Goal: Task Accomplishment & Management: Manage account settings

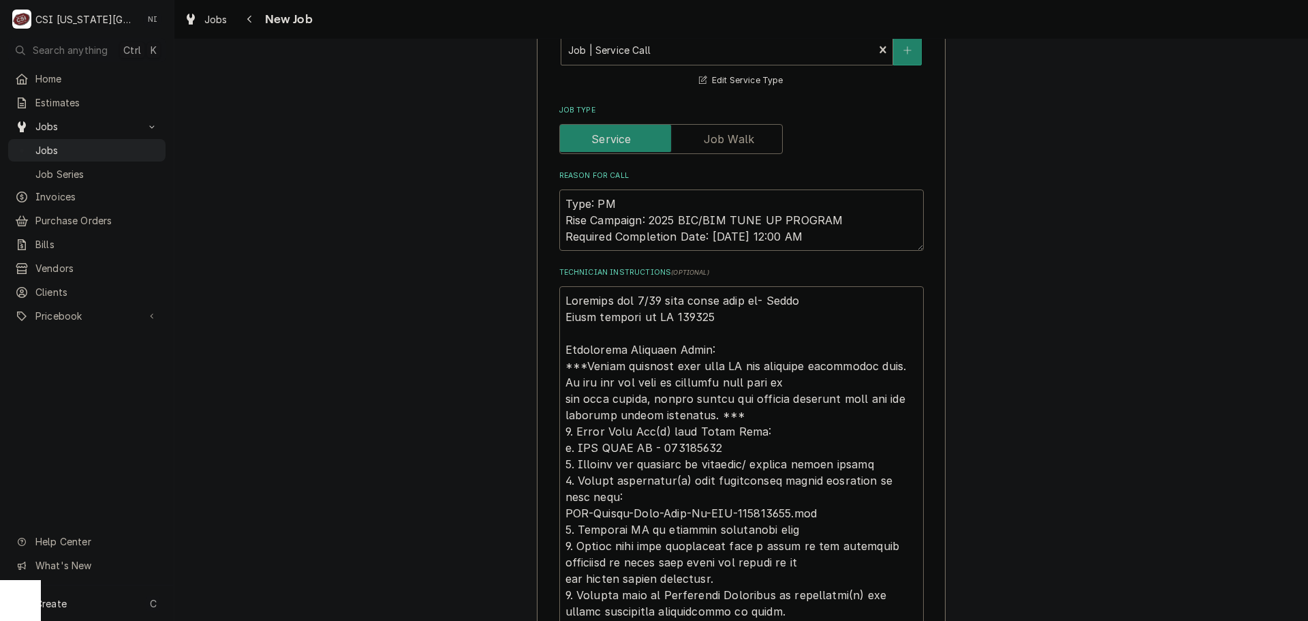
scroll to position [954, 0]
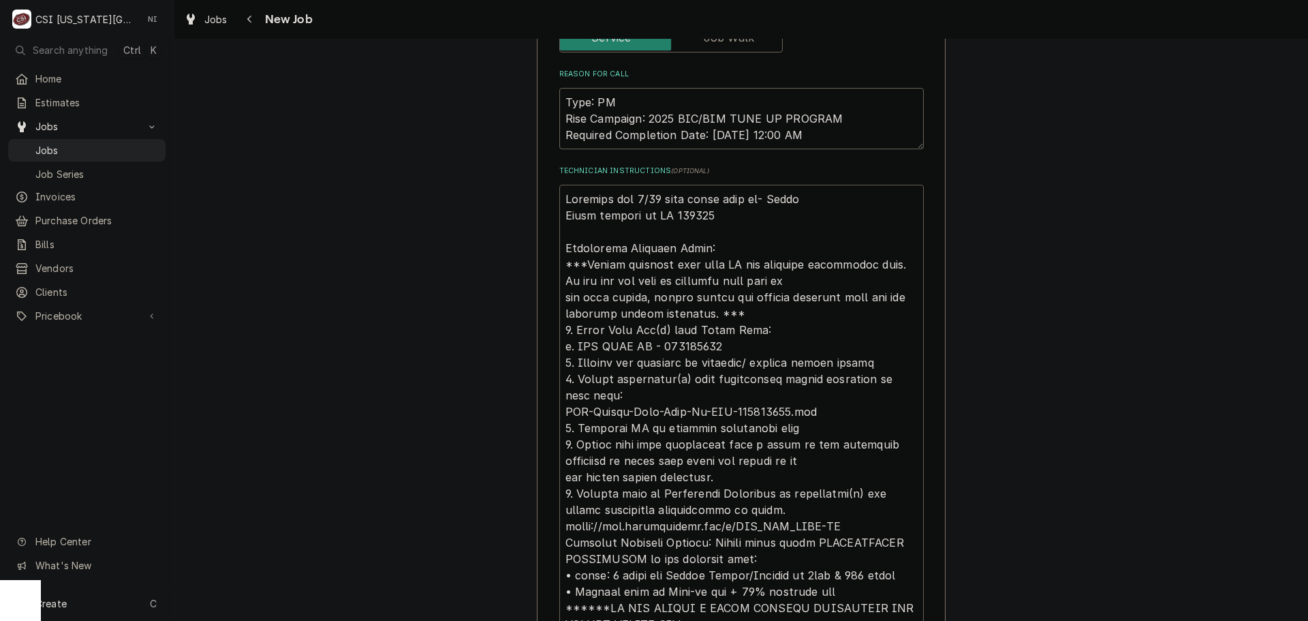
click at [696, 200] on textarea "Technician Instructions ( optional )" at bounding box center [741, 444] width 365 height 519
click at [561, 185] on textarea "Technician Instructions ( optional )" at bounding box center [741, 444] width 365 height 519
type textarea "x"
type textarea "Schedule for 9/30 when parts come in- Lindy Parts ordered on PO 301569 Addition…"
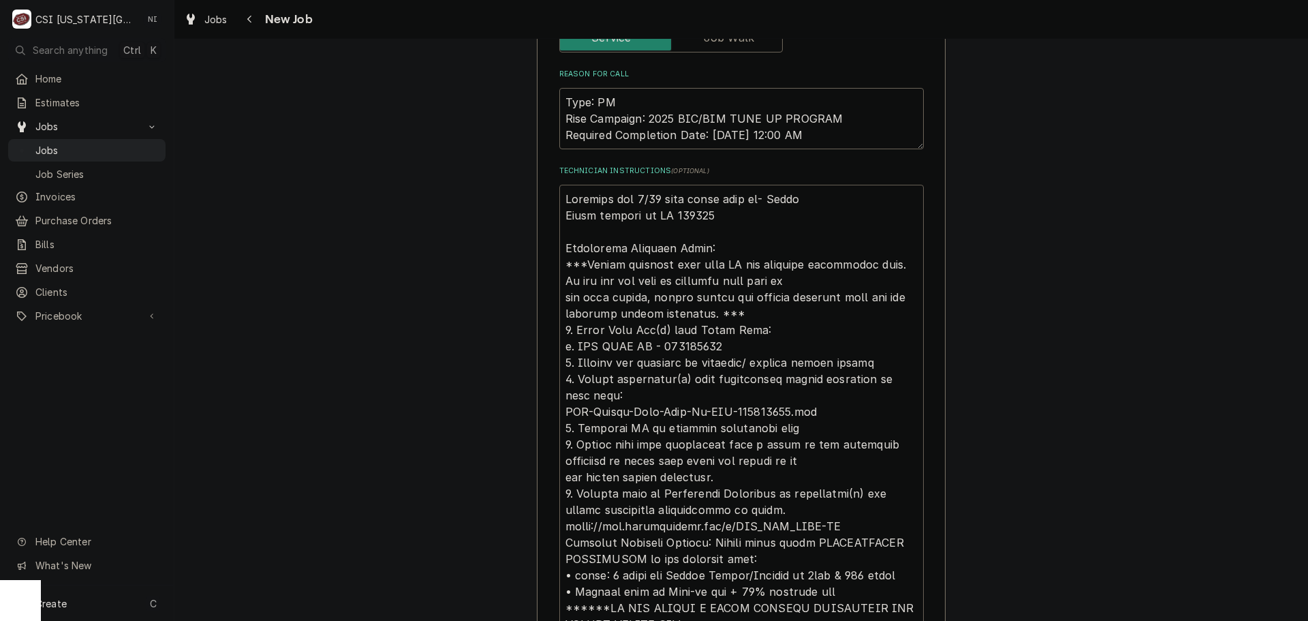
type textarea "x"
click at [604, 185] on textarea "Technician Instructions ( optional )" at bounding box center [741, 453] width 365 height 536
type textarea "P Schedule for 9/30 when parts come in- Lindy Parts ordered on PO 301569 Additi…"
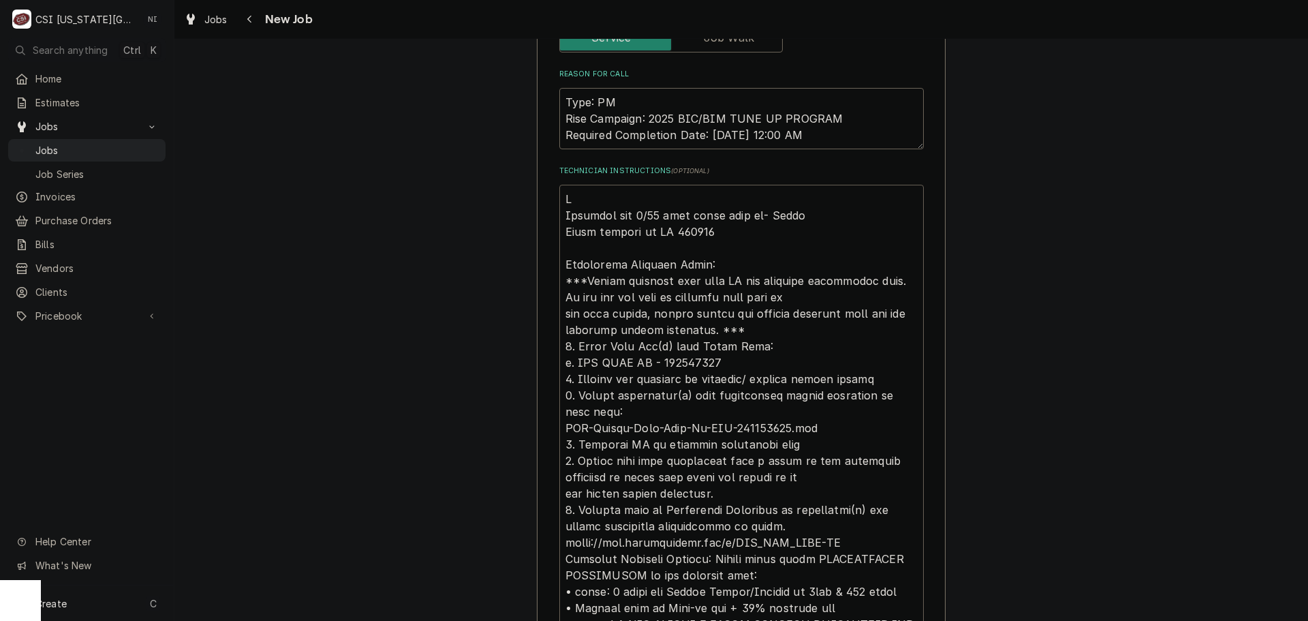
type textarea "x"
type textarea "Par Schedule for 9/30 when parts come in- Lindy Parts ordered on PO 301569 Addi…"
type textarea "x"
type textarea "Part Schedule for 9/30 when parts come in- Lindy Parts ordered on PO 301569 Add…"
type textarea "x"
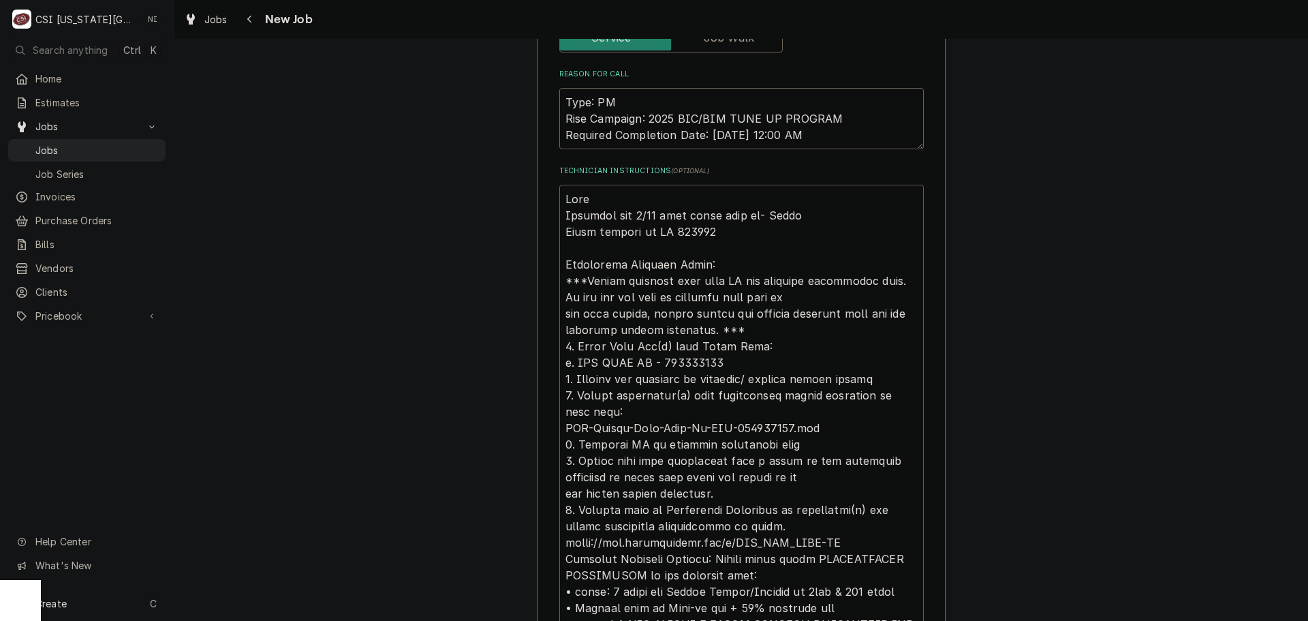
type textarea "Parts Schedule for 9/30 when parts come in- Lindy Parts ordered on PO 301569 Ad…"
type textarea "x"
type textarea "Parts Schedule for 9/30 when parts come in- Lindy Parts ordered on PO 301569 Ad…"
type textarea "x"
type textarea "Parts on Schedule for 9/30 when parts come in- Lindy Parts ordered on PO 301569…"
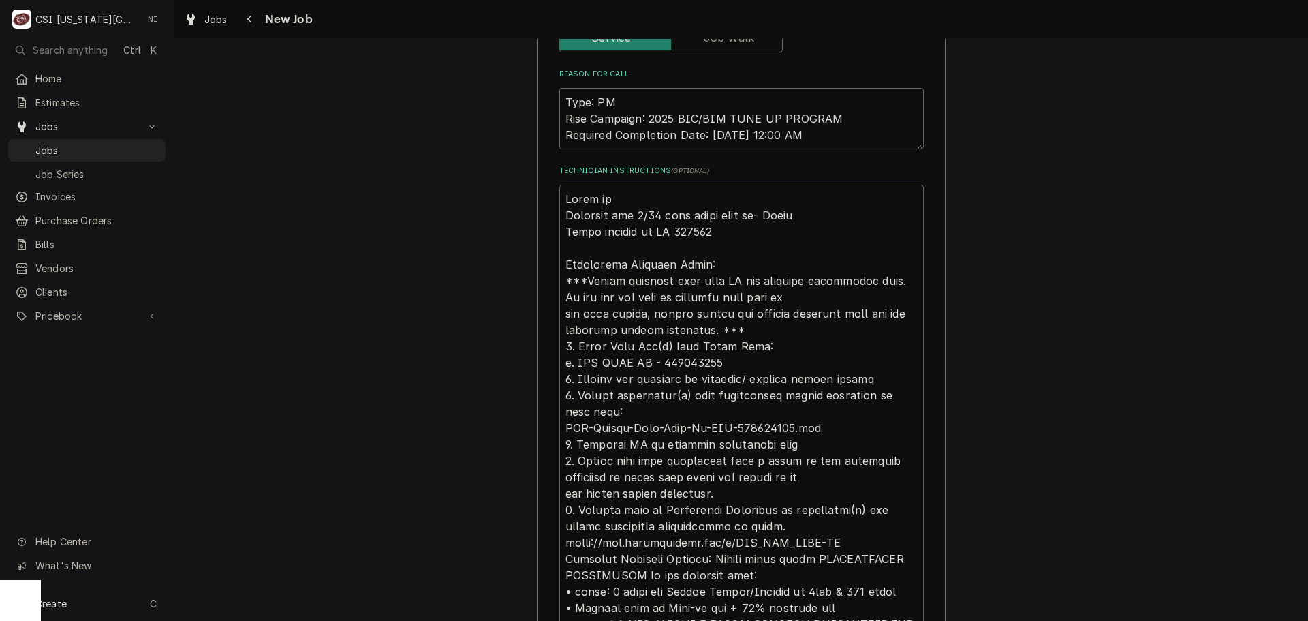
type textarea "x"
type textarea "Parts on Schedule for 9/30 when parts come in- Lindy Parts ordered on PO 301569…"
type textarea "x"
type textarea "Parts on teh Schedule for 9/30 when parts come in- Lindy Parts ordered on PO 30…"
type textarea "x"
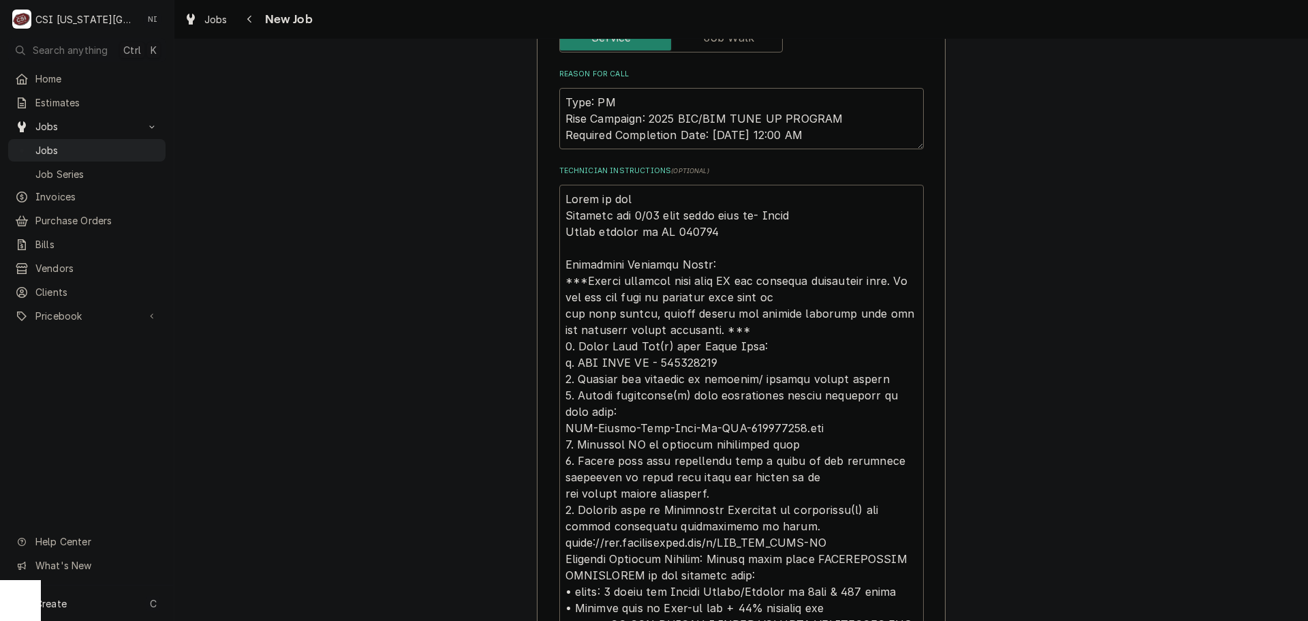
type textarea "Parts on teh Schedule for 9/30 when parts come in- Lindy Parts ordered on PO 30…"
type textarea "x"
type textarea "Parts on teh u Schedule for 9/30 when parts come in- Lindy Parts ordered on PO …"
type textarea "x"
type textarea "Parts on teh Schedule for 9/30 when parts come in- Lindy Parts ordered on PO 30…"
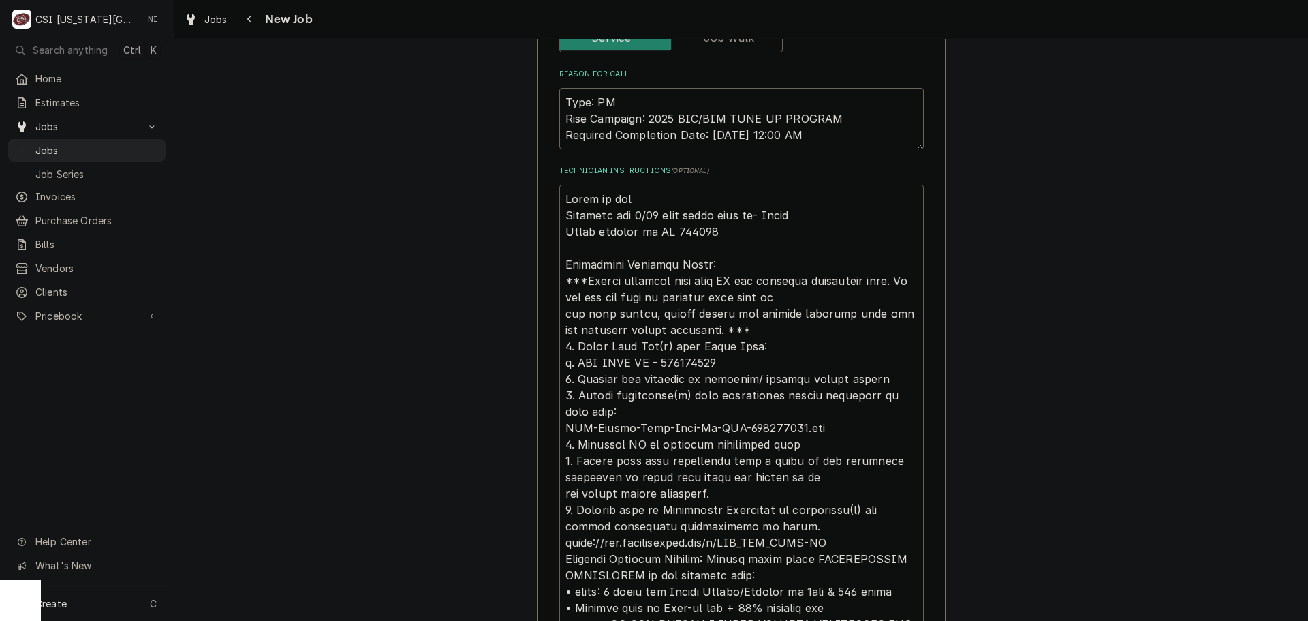
type textarea "x"
type textarea "Parts on teh Schedule for 9/30 when parts come in- Lindy Parts ordered on PO 30…"
type textarea "x"
type textarea "Parts on te Schedule for 9/30 when parts come in- Lindy Parts ordered on PO 301…"
type textarea "x"
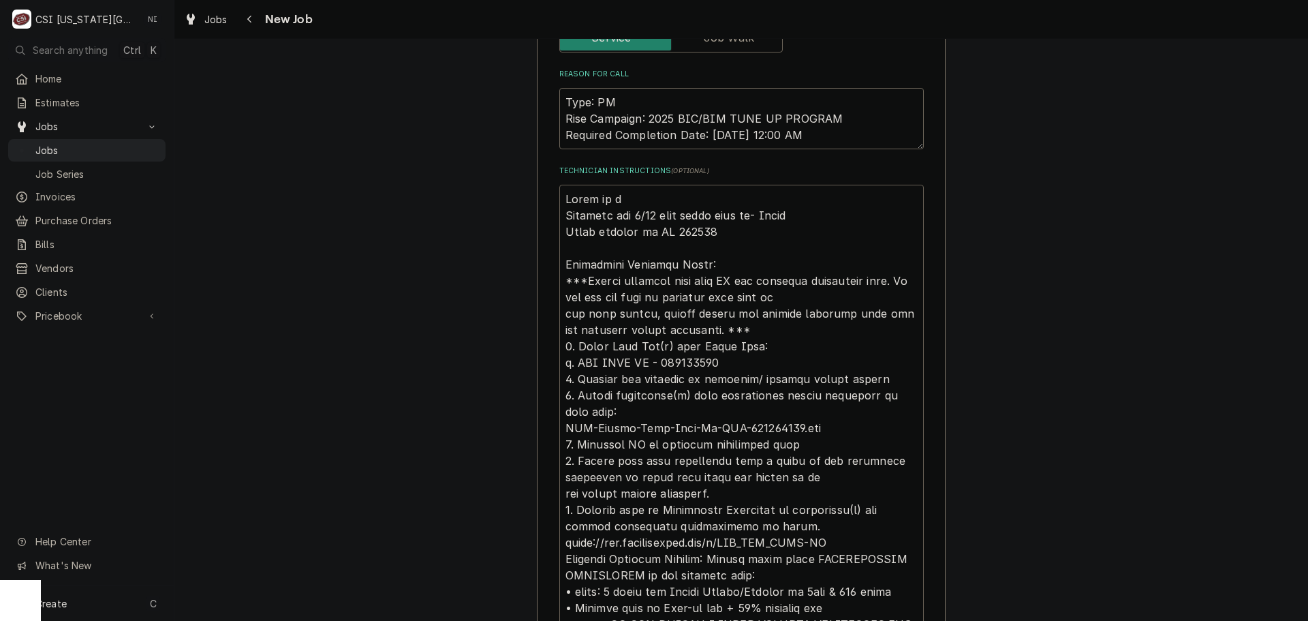
type textarea "Parts on th Schedule for 9/30 when parts come in- Lindy Parts ordered on PO 301…"
type textarea "x"
type textarea "Parts on the Schedule for 9/30 when parts come in- Lindy Parts ordered on PO 30…"
type textarea "x"
type textarea "Parts on the Schedule for 9/30 when parts come in- Lindy Parts ordered on PO 30…"
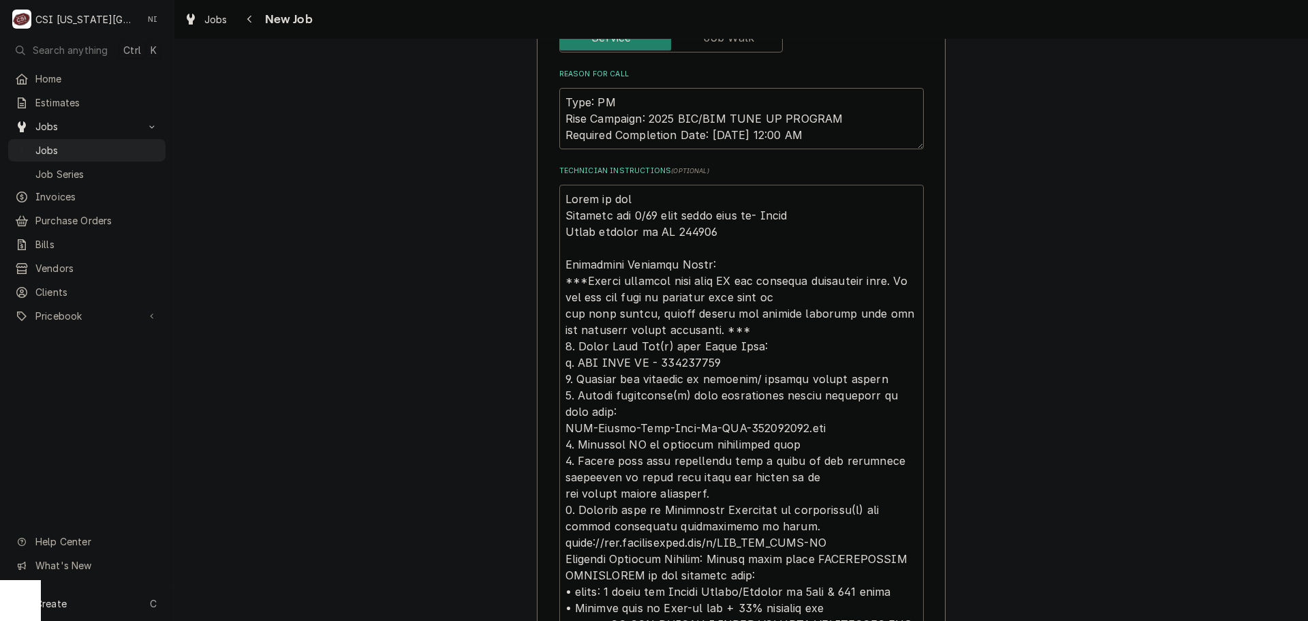
type textarea "x"
type textarea "Parts on the u Schedule for 9/30 when parts come in- Lindy Parts ordered on PO …"
type textarea "x"
type textarea "Parts on the un Schedule for 9/30 when parts come in- Lindy Parts ordered on PO…"
type textarea "x"
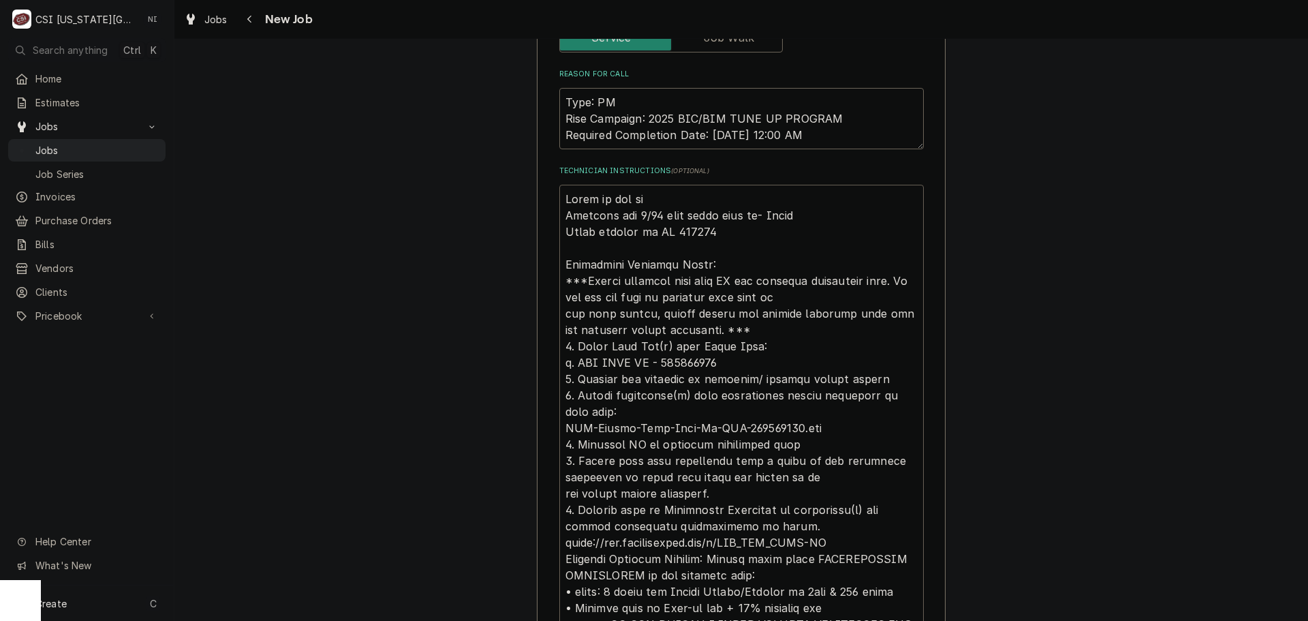
type textarea "Parts on the una Schedule for 9/30 when parts come in- Lindy Parts ordered on P…"
type textarea "x"
type textarea "Parts on the unas Schedule for 9/30 when parts come in- Lindy Parts ordered on …"
type textarea "x"
type textarea "Parts on the unass Schedule for 9/30 when parts come in- Lindy Parts ordered on…"
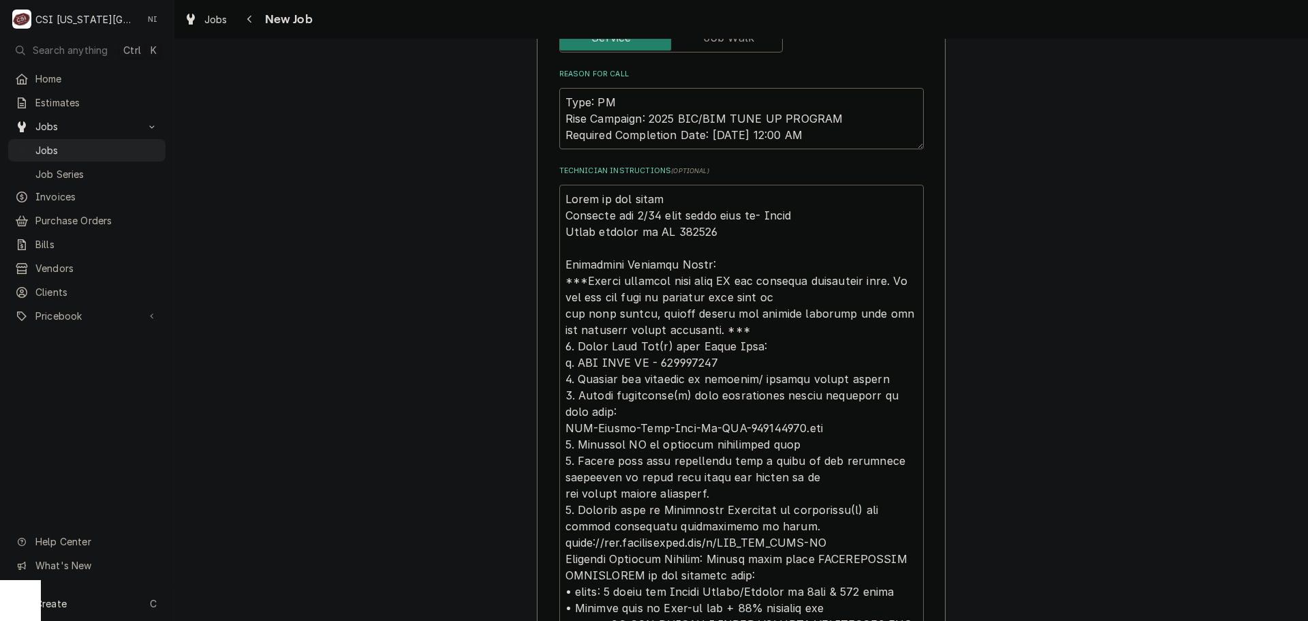
type textarea "x"
type textarea "Parts on the unassi Schedule for 9/30 when parts come in- Lindy Parts ordered o…"
type textarea "x"
type textarea "Parts on the unassig Schedule for 9/30 when parts come in- Lindy Parts ordered …"
type textarea "x"
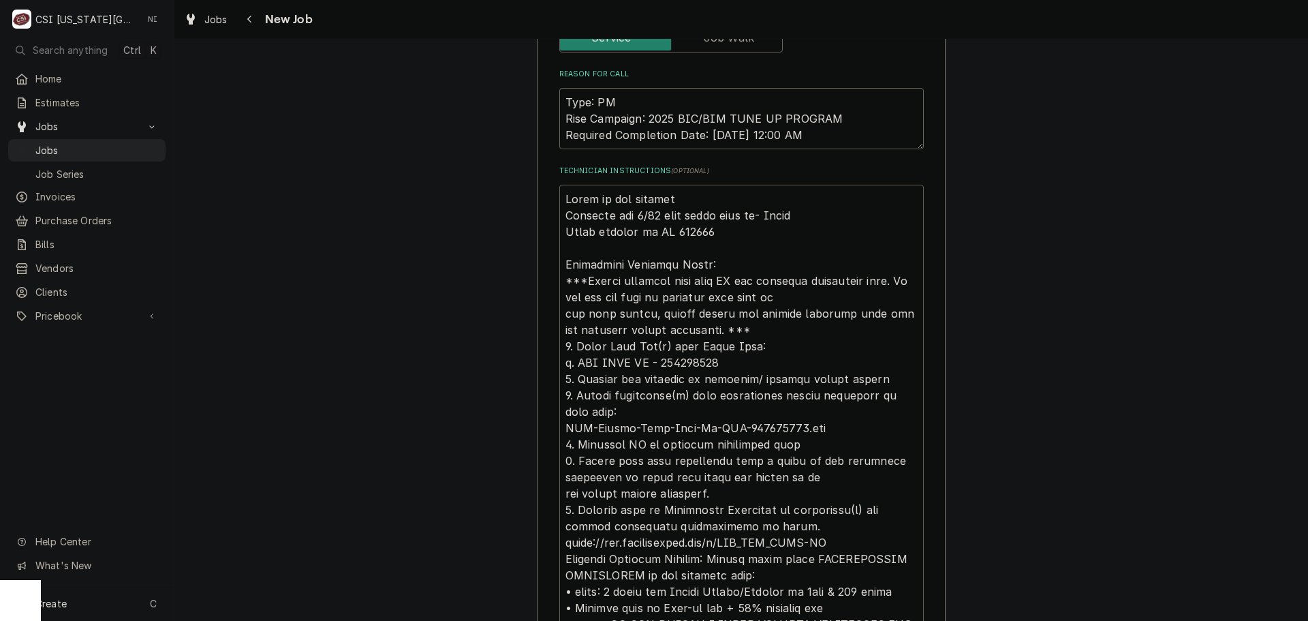
type textarea "Parts on the unassign Schedule for 9/30 when parts come in- Lindy Parts ordered…"
type textarea "x"
type textarea "Parts on the unassigne Schedule for 9/30 when parts come in- Lindy Parts ordere…"
type textarea "x"
type textarea "Parts on the unassigned Schedule for 9/30 when parts come in- Lindy Parts order…"
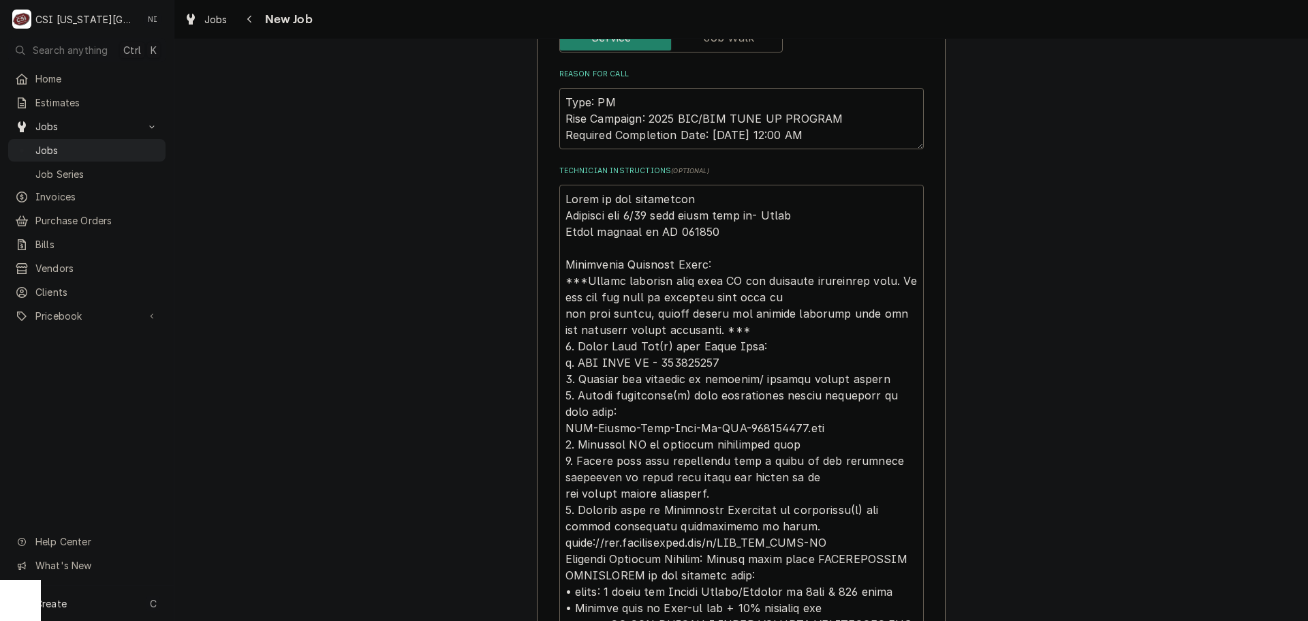
type textarea "x"
type textarea "Parts on the unassigned Schedule for 9/30 when parts come in- Lindy Parts order…"
type textarea "x"
type textarea "Parts on the unassigned s Schedule for 9/30 when parts come in- Lindy Parts ord…"
type textarea "x"
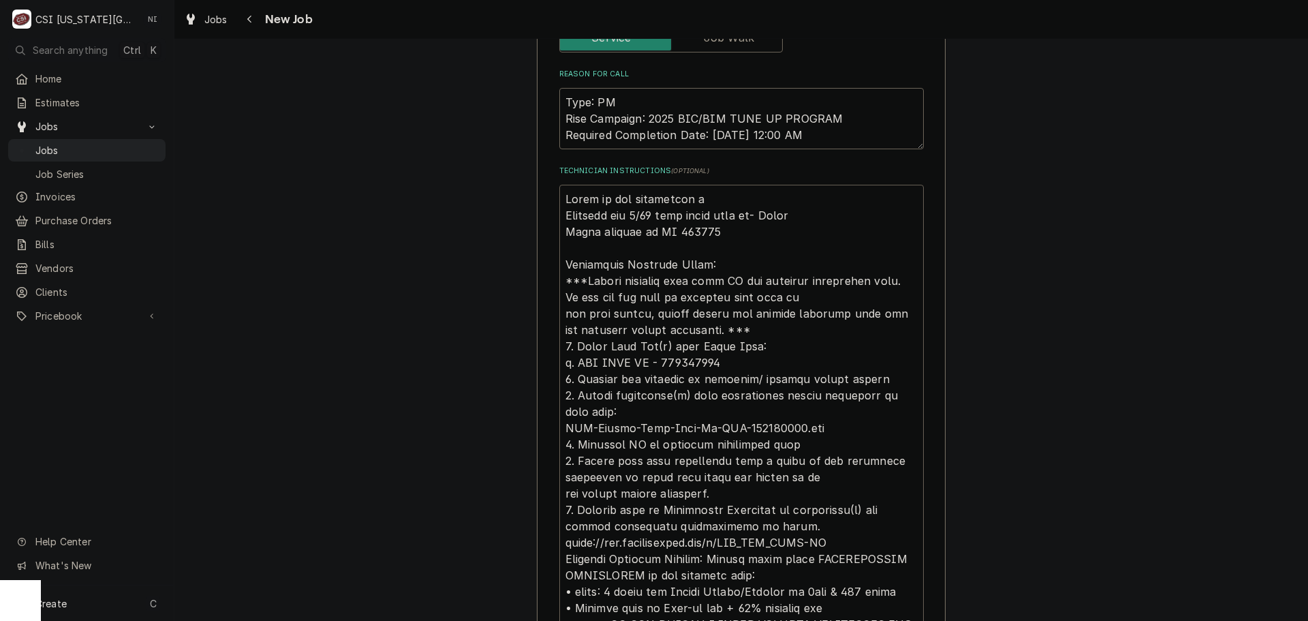
type textarea "Parts on the unassigned sh Schedule for 9/30 when parts come in- Lindy Parts or…"
type textarea "x"
type textarea "Parts on the unassigned she Schedule for 9/30 when parts come in- Lindy Parts o…"
type textarea "x"
type textarea "Parts on the unassigned shel Schedule for 9/30 when parts come in- Lindy Parts …"
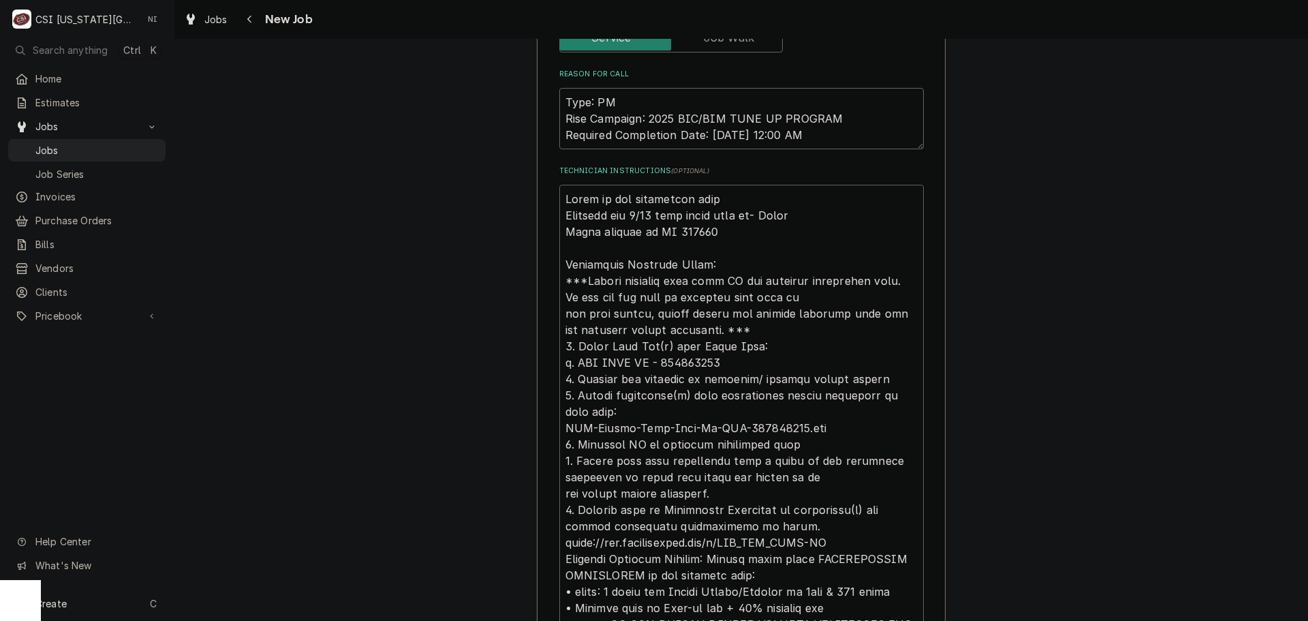
type textarea "x"
type textarea "Parts on the unassigned shelf Schedule for 9/30 when parts come in- Lindy Parts…"
type textarea "x"
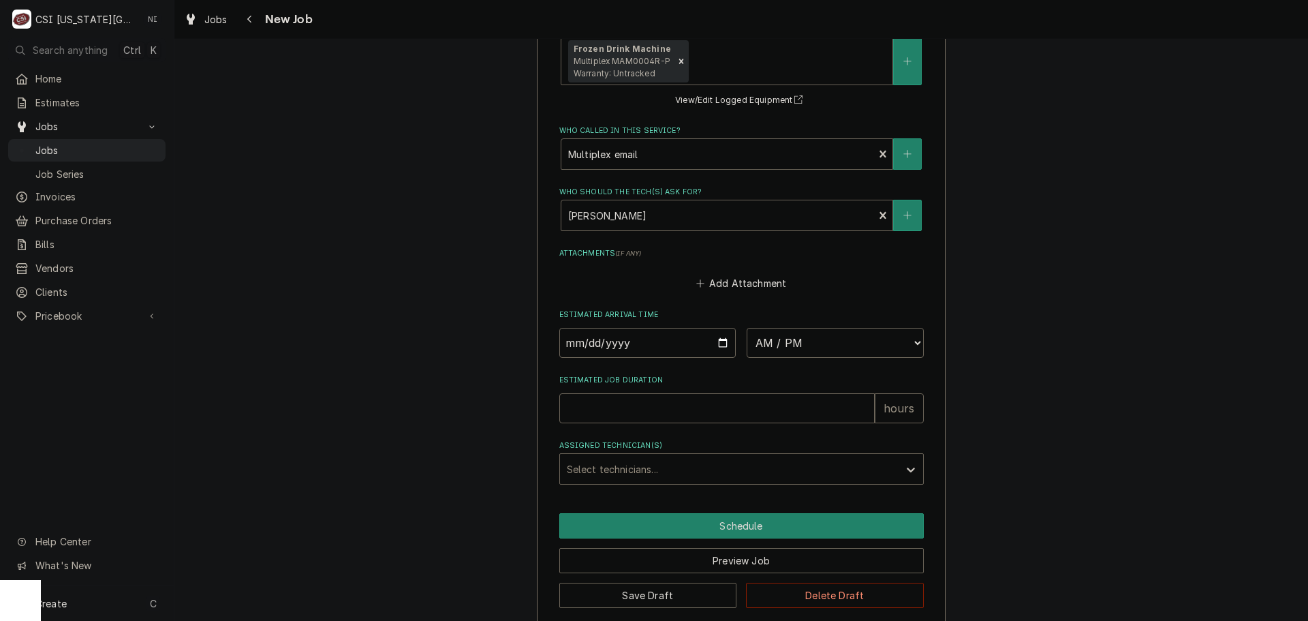
scroll to position [1570, 0]
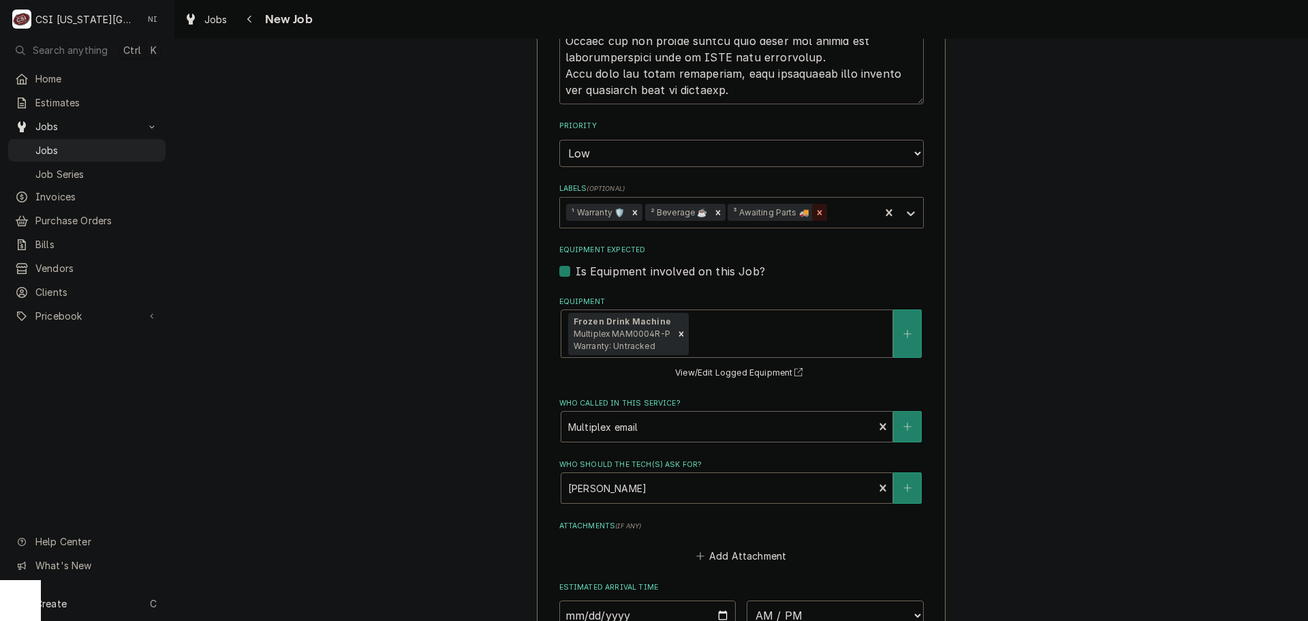
click at [820, 208] on icon "Remove ³ Awaiting Parts 🚚" at bounding box center [820, 213] width 10 height 10
type textarea "Parts on the unassigned shelf Schedule for 9/30 when parts come in- Lindy Parts…"
click at [906, 206] on icon "Labels" at bounding box center [911, 213] width 14 height 14
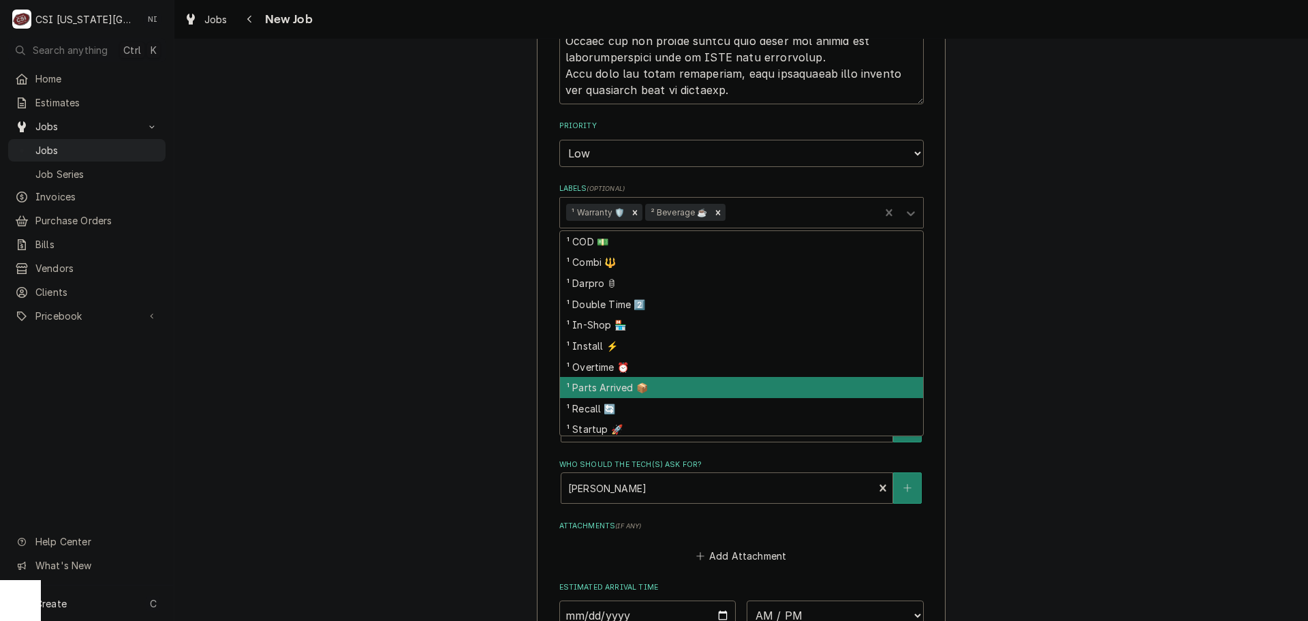
click at [635, 377] on div "¹ Parts Arrived 📦" at bounding box center [741, 387] width 363 height 21
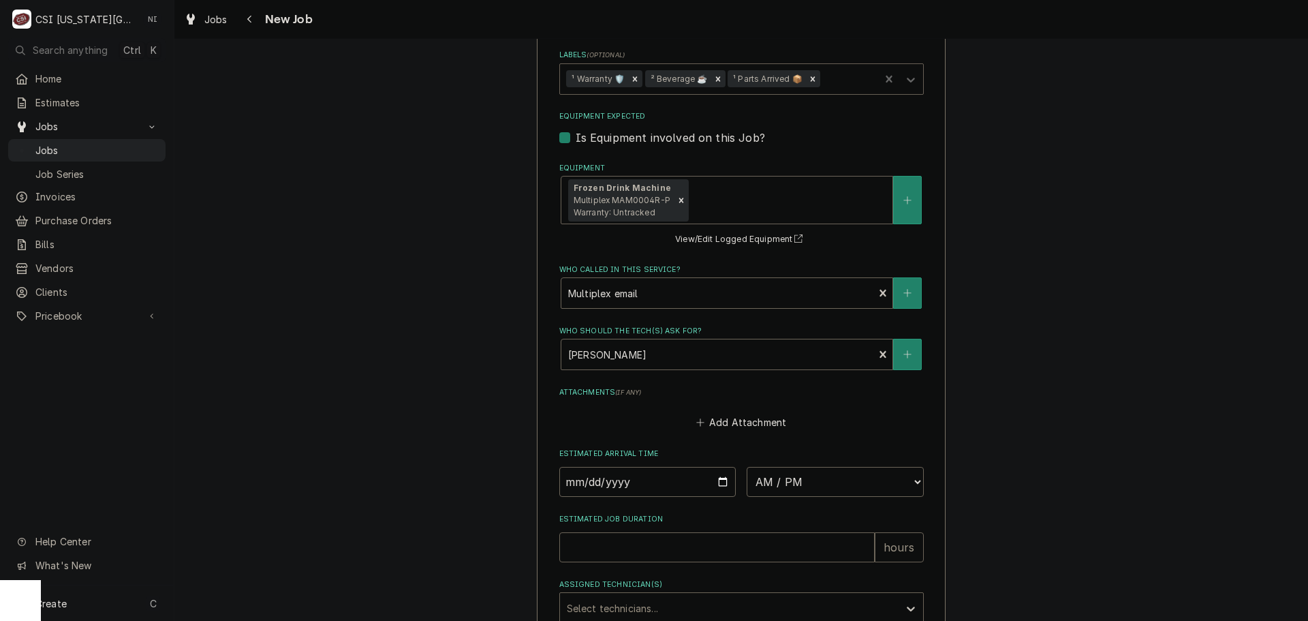
scroll to position [1842, 0]
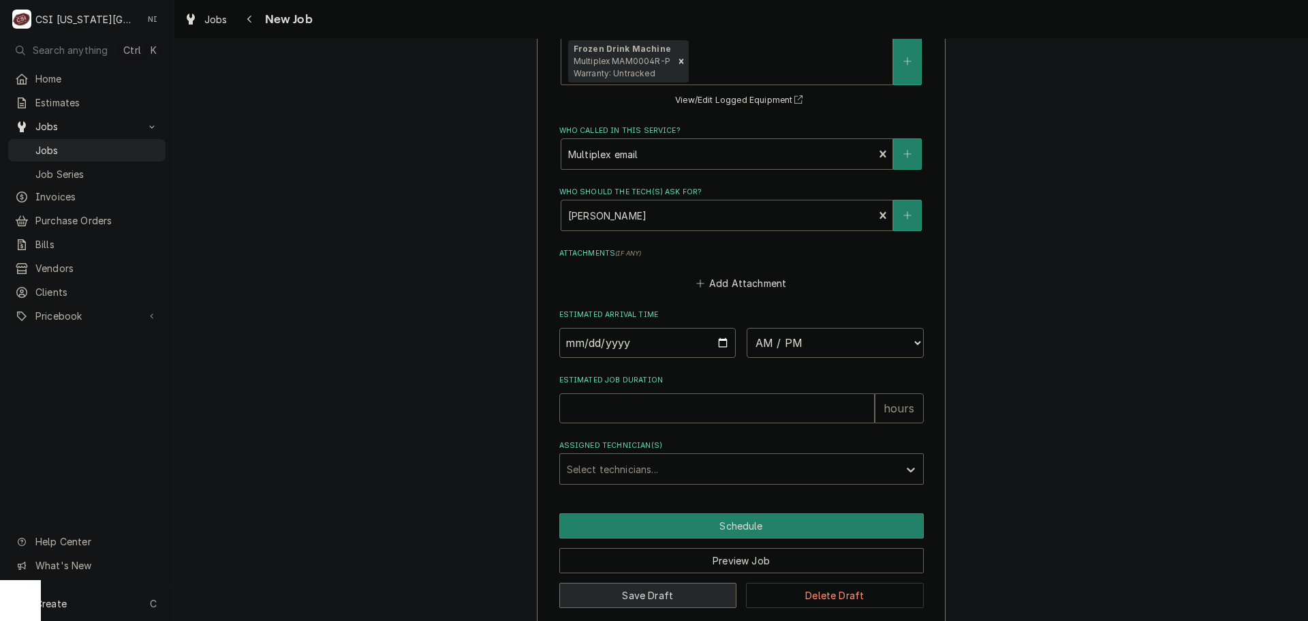
drag, startPoint x: 688, startPoint y: 582, endPoint x: 1027, endPoint y: 501, distance: 348.2
click at [688, 583] on button "Save Draft" at bounding box center [648, 595] width 178 height 25
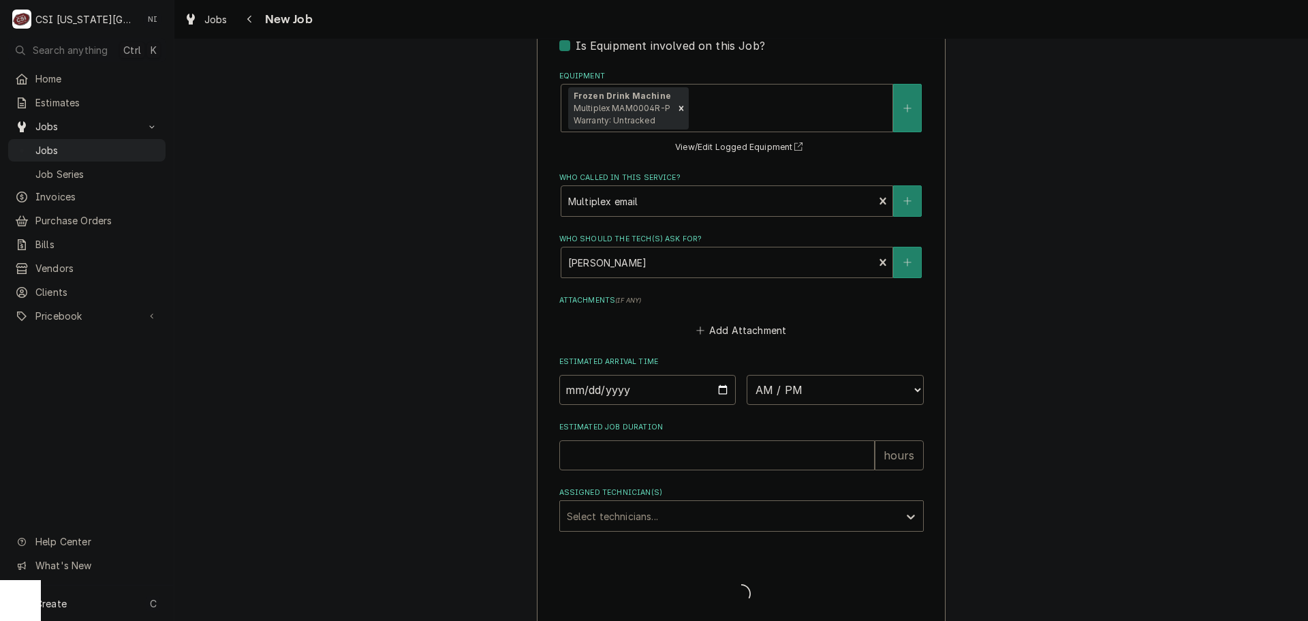
type textarea "x"
